Goal: Complete application form

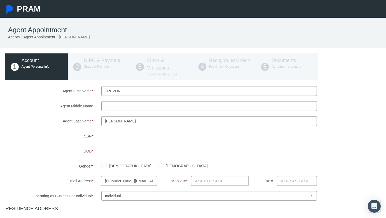
click at [110, 120] on input "Mccullough" at bounding box center [208, 121] width 215 height 10
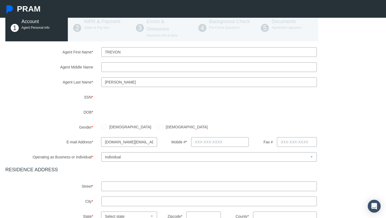
scroll to position [40, 0]
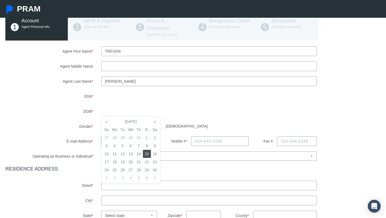
click at [148, 156] on td "15" at bounding box center [147, 153] width 8 height 8
click at [148, 155] on td "15" at bounding box center [147, 153] width 8 height 8
click at [81, 130] on label "Gender *" at bounding box center [49, 125] width 96 height 9
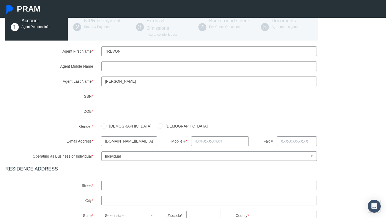
click at [105, 127] on input "[DEMOGRAPHIC_DATA]" at bounding box center [103, 125] width 5 height 5
radio input "true"
click at [131, 140] on input "tray14.tm@gmail.com" at bounding box center [129, 141] width 56 height 10
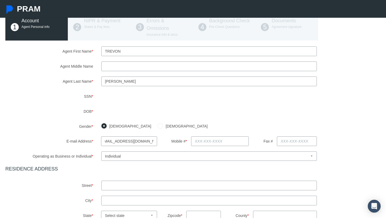
scroll to position [0, 8]
type input "[EMAIL_ADDRESS][DOMAIN_NAME]"
click at [202, 140] on input "text" at bounding box center [220, 141] width 58 height 10
type input "[PHONE_NUMBER]"
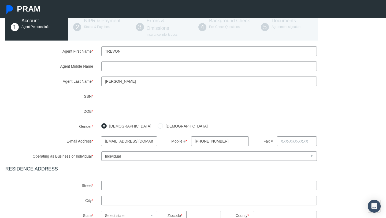
click at [168, 169] on h4 "RESIDENCE ADDRESS" at bounding box center [192, 169] width 375 height 6
click at [153, 156] on select "Select Business or Individual Business Individual" at bounding box center [208, 155] width 215 height 9
click at [101, 151] on select "Select Business or Individual Business Individual" at bounding box center [208, 155] width 215 height 9
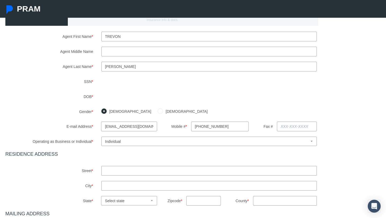
click at [118, 169] on input "text" at bounding box center [208, 171] width 215 height 10
type input "6672 Church St"
type input "jupiter"
select select "FL"
type input "33458"
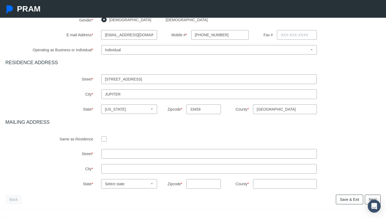
scroll to position [147, 0]
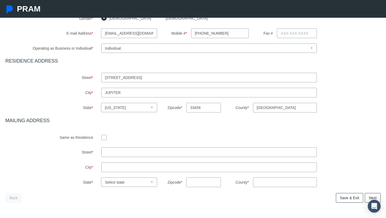
type input "Palm beach"
click at [105, 148] on input "text" at bounding box center [208, 152] width 215 height 10
click at [100, 133] on div at bounding box center [208, 136] width 223 height 9
click at [100, 135] on div at bounding box center [208, 136] width 223 height 9
click at [102, 135] on input "checkbox" at bounding box center [103, 136] width 5 height 5
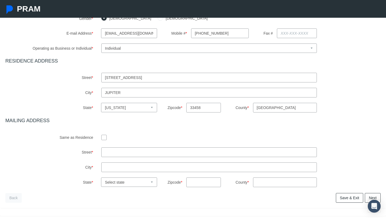
checkbox input "true"
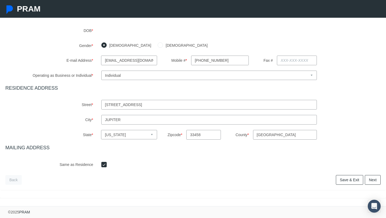
click at [344, 178] on link "Save & Exit" at bounding box center [349, 180] width 27 height 10
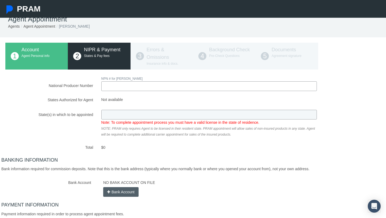
scroll to position [11, 0]
click at [128, 88] on input "National Producer Number" at bounding box center [208, 86] width 215 height 10
type input "20592185"
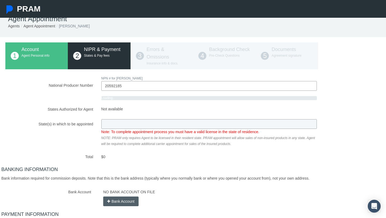
click at [105, 129] on div "Not available Note: To complete appointment process you must have a valid licen…" at bounding box center [208, 132] width 223 height 27
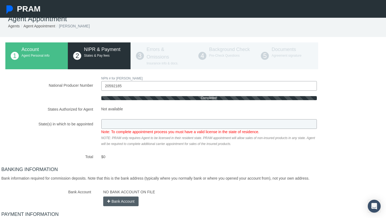
type input "FL"
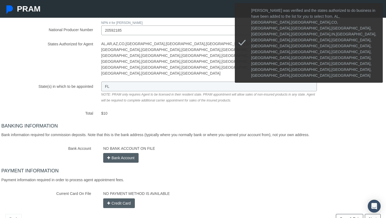
scroll to position [78, 0]
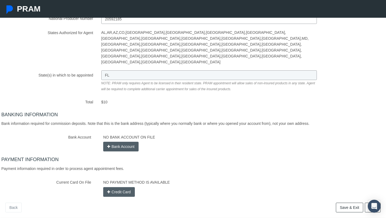
click at [114, 141] on button "Bank Account" at bounding box center [120, 146] width 35 height 10
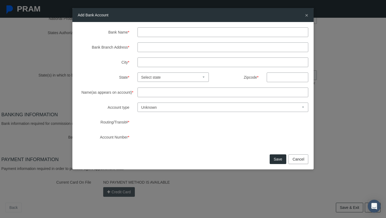
click at [152, 34] on input "Bank Name *" at bounding box center [222, 32] width 171 height 10
click at [157, 34] on input "PNC" at bounding box center [222, 32] width 171 height 10
type input "PNC bank"
paste input "[STREET_ADDRESS]"
type input "[STREET_ADDRESS]"
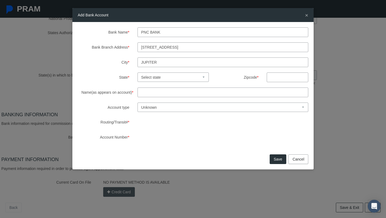
type input "jupiter"
select select "FL"
type input "33458"
type input "[PERSON_NAME]"
click at [153, 111] on select "Unknown Checking Savings" at bounding box center [222, 106] width 171 height 9
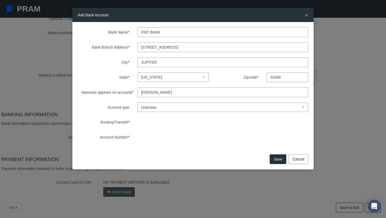
select select "1"
click at [137, 102] on select "Unknown Checking Savings" at bounding box center [222, 106] width 171 height 9
click at [148, 136] on div "Bank Name * PNC bank Bank Branch Address * [STREET_ADDRESS] City * jupiter Stat…" at bounding box center [193, 84] width 230 height 114
click at [164, 152] on div "Bank Name * PNC bank Bank Branch Address * [STREET_ADDRESS] City * jupiter Stat…" at bounding box center [192, 87] width 241 height 130
click at [272, 158] on button "Save" at bounding box center [277, 159] width 17 height 10
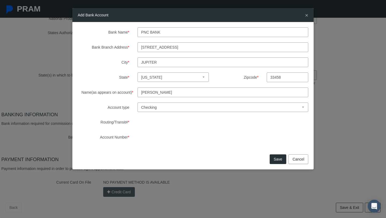
scroll to position [69, 0]
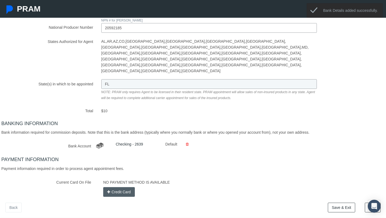
click at [374, 202] on link "Next" at bounding box center [373, 207] width 16 height 10
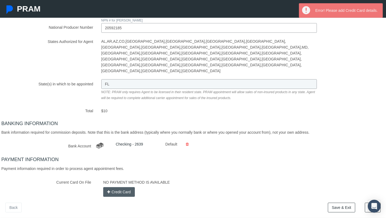
click at [119, 187] on button "Credit Card" at bounding box center [119, 192] width 32 height 10
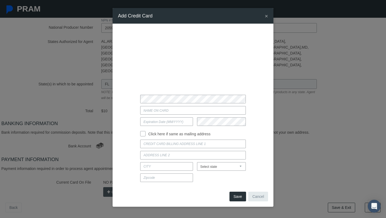
click at [149, 109] on input "Current Card On File" at bounding box center [192, 110] width 105 height 9
type input "[PERSON_NAME]"
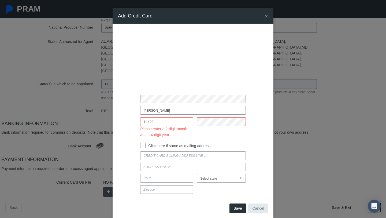
click at [156, 123] on input "11 / 29" at bounding box center [166, 121] width 53 height 9
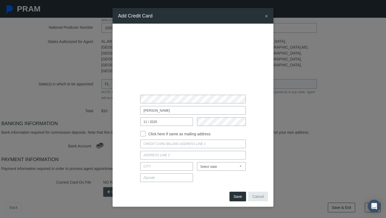
type input "11 / 2029"
click at [143, 137] on div "[PERSON_NAME] 11 / 2029 Click here if same as mailing address [US_STATE]" at bounding box center [193, 106] width 150 height 155
click at [144, 134] on input "Click here if same as mailing address" at bounding box center [142, 132] width 5 height 5
checkbox input "true"
type input "[STREET_ADDRESS]"
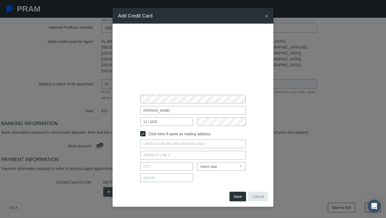
type input "JUPITER"
select select "FL"
type input "33458"
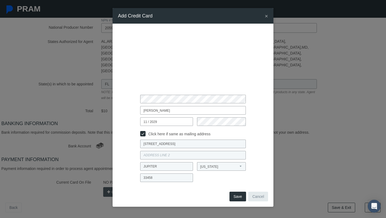
click at [234, 192] on button "Save" at bounding box center [237, 196] width 17 height 10
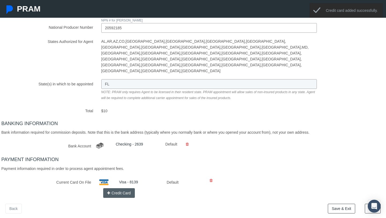
click at [378, 203] on link "Next" at bounding box center [373, 208] width 16 height 10
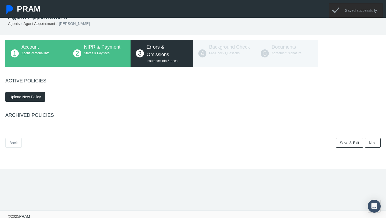
scroll to position [14, 0]
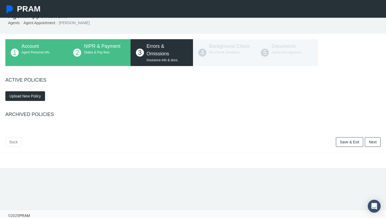
click at [16, 83] on div "ACTIVE POLICIES Upload New Policy" at bounding box center [192, 89] width 383 height 35
click at [376, 141] on link "Next" at bounding box center [373, 142] width 16 height 10
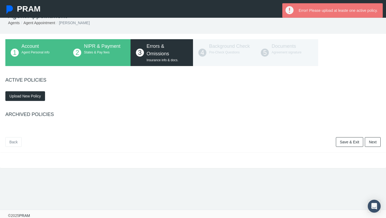
click at [42, 93] on button "Upload New Policy" at bounding box center [25, 96] width 40 height 10
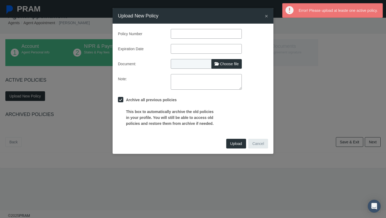
click at [200, 33] on input "text" at bounding box center [206, 34] width 71 height 10
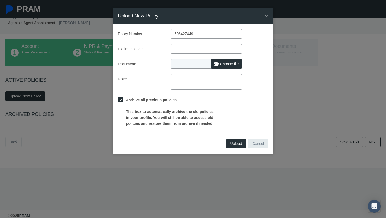
type input "596427449"
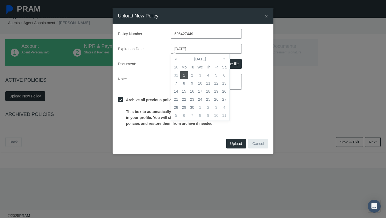
type input "[DATE]"
click at [182, 74] on td "1" at bounding box center [184, 75] width 8 height 8
click at [182, 73] on td "1" at bounding box center [184, 75] width 8 height 8
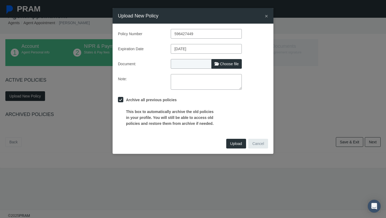
click at [245, 123] on div "Archive all previous policies This box to automatically archive the old policie…" at bounding box center [193, 110] width 158 height 31
click at [216, 63] on span at bounding box center [216, 64] width 4 height 4
click at [216, 63] on input "Choose file" at bounding box center [206, 63] width 71 height 8
type input "C:\fakepath\EO Certificate.pdf"
type input "EO Certificate.pdf"
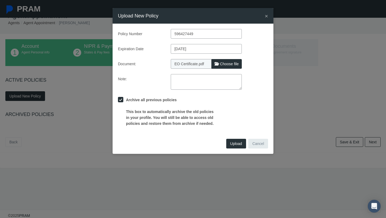
click at [231, 142] on span "Upload" at bounding box center [236, 143] width 12 height 4
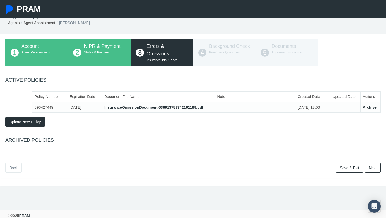
click at [376, 168] on link "Next" at bounding box center [373, 168] width 16 height 10
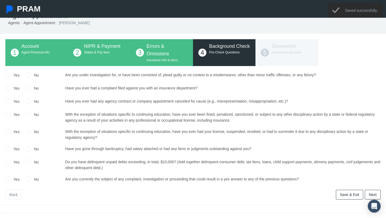
click at [32, 76] on label "No" at bounding box center [35, 75] width 8 height 6
click at [31, 76] on input "No" at bounding box center [28, 74] width 5 height 5
radio input "true"
click at [31, 87] on label "No" at bounding box center [35, 88] width 8 height 6
click at [31, 87] on input "No" at bounding box center [28, 87] width 5 height 5
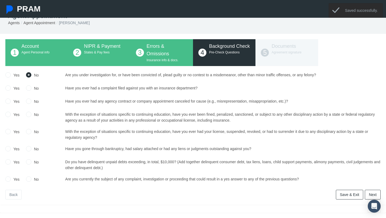
radio input "true"
click at [31, 102] on input "No" at bounding box center [28, 100] width 5 height 5
radio input "true"
click at [29, 116] on input "No" at bounding box center [28, 113] width 5 height 5
radio input "true"
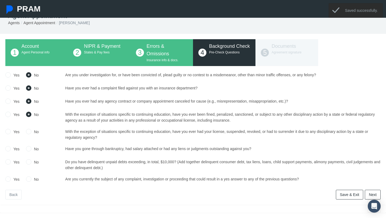
click at [29, 131] on input "No" at bounding box center [28, 130] width 5 height 5
radio input "true"
click at [29, 148] on input "No" at bounding box center [28, 147] width 5 height 5
radio input "true"
click at [28, 160] on input "No" at bounding box center [28, 161] width 5 height 5
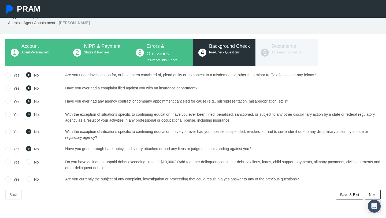
radio input "true"
click at [30, 178] on input "No" at bounding box center [28, 178] width 5 height 5
radio input "true"
click at [375, 194] on link "Next" at bounding box center [373, 194] width 16 height 10
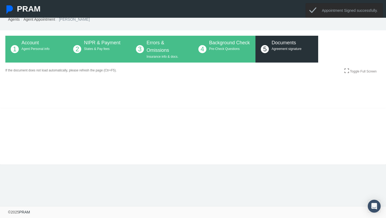
scroll to position [18, 0]
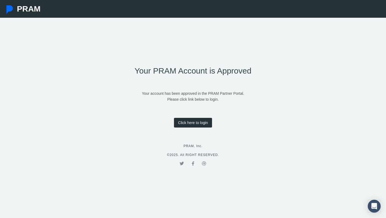
click at [181, 123] on link "Click here to login" at bounding box center [193, 123] width 38 height 10
